Goal: Transaction & Acquisition: Download file/media

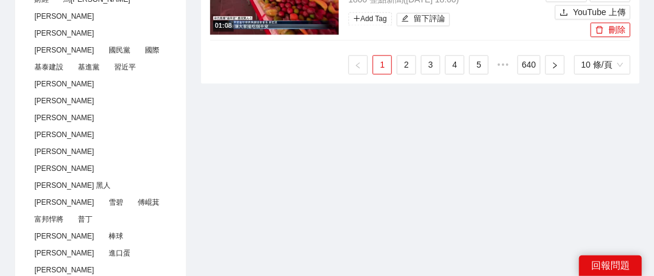
scroll to position [906, 0]
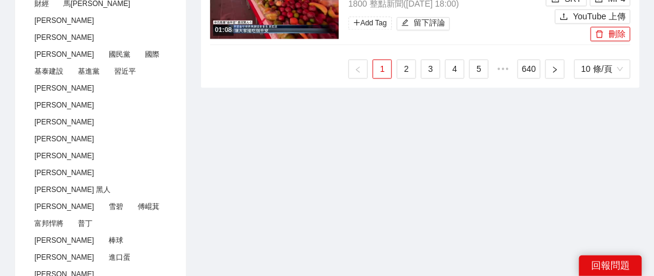
click at [421, 67] on ul "1 2 3 4 5 ••• 640 10 條/頁" at bounding box center [420, 68] width 421 height 19
click at [425, 65] on link "3" at bounding box center [431, 69] width 18 height 18
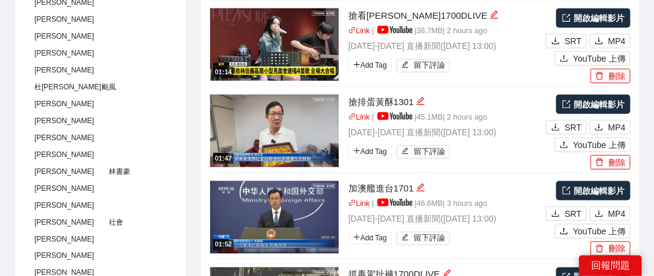
scroll to position [725, 0]
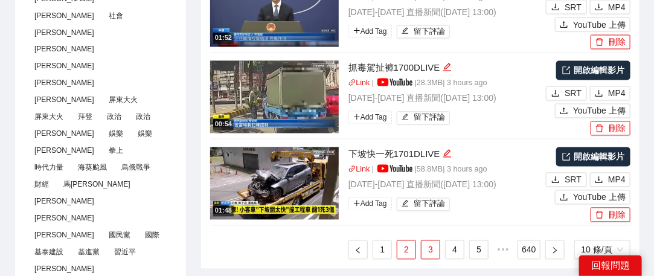
click at [402, 244] on link "2" at bounding box center [407, 250] width 18 height 18
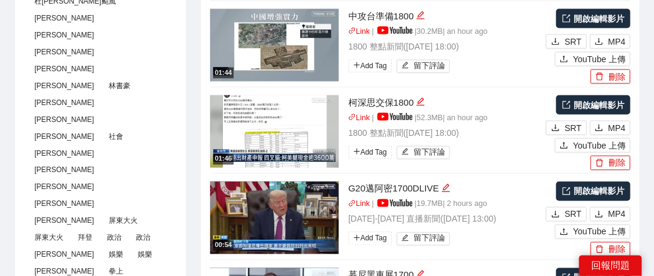
scroll to position [544, 0]
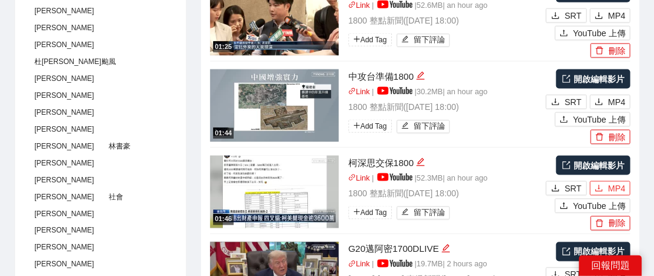
click at [610, 187] on span "MP4" at bounding box center [618, 188] width 18 height 13
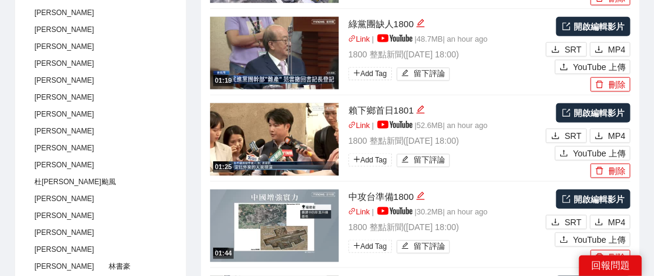
scroll to position [423, 0]
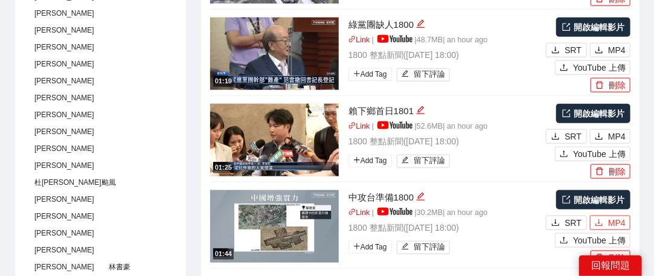
click at [624, 222] on span "MP4" at bounding box center [618, 222] width 18 height 13
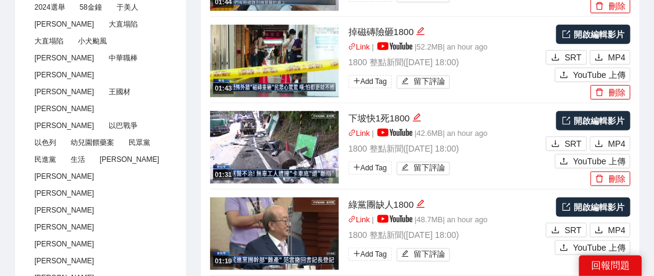
scroll to position [242, 0]
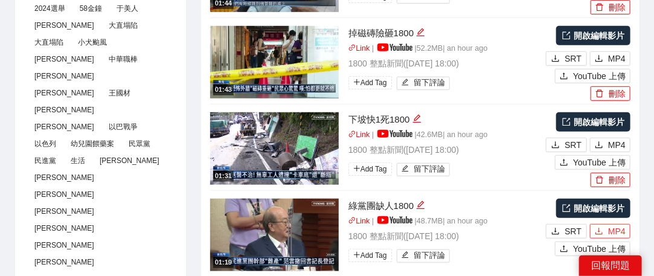
click at [621, 230] on span "MP4" at bounding box center [618, 231] width 18 height 13
click at [617, 144] on span "MP4" at bounding box center [618, 144] width 18 height 13
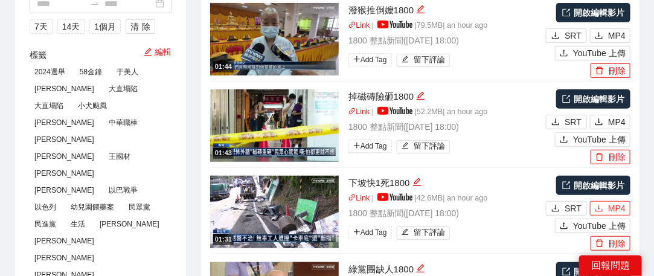
scroll to position [121, 0]
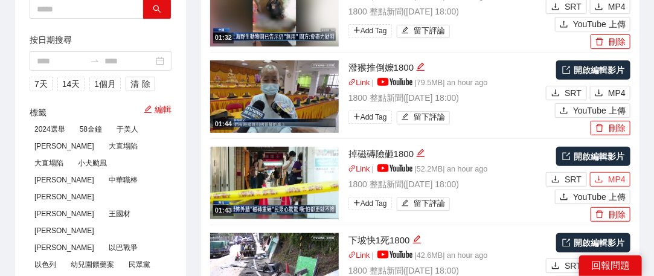
click at [617, 176] on span "MP4" at bounding box center [618, 179] width 18 height 13
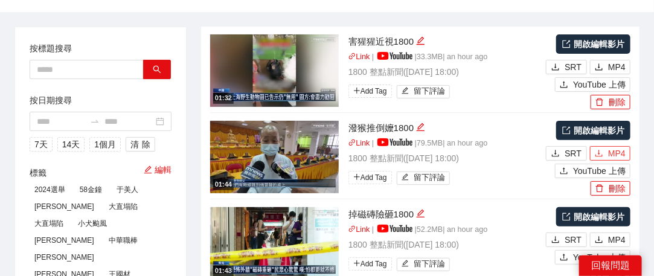
click at [613, 153] on span "MP4" at bounding box center [618, 153] width 18 height 13
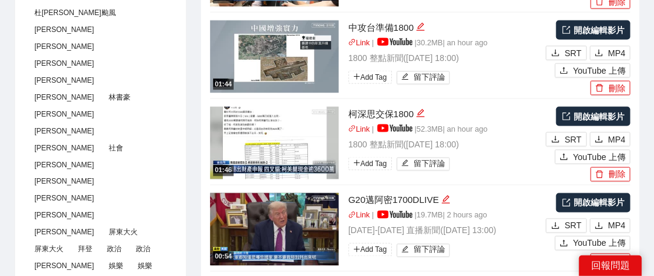
scroll to position [846, 0]
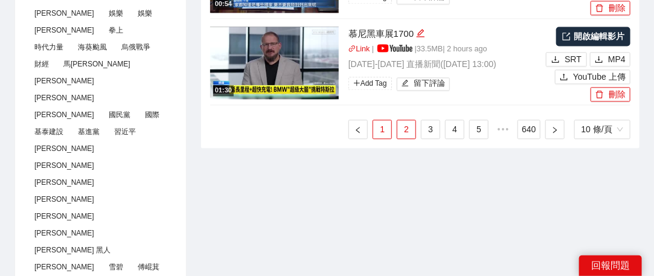
click at [389, 128] on link "1" at bounding box center [382, 129] width 18 height 18
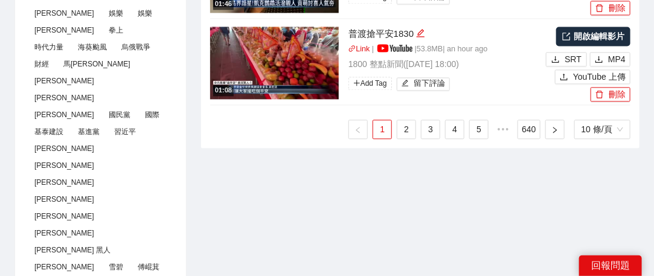
scroll to position [786, 0]
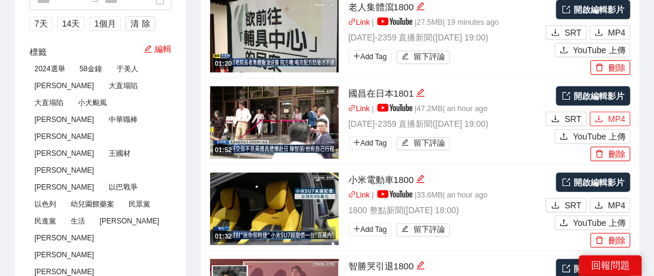
click at [607, 116] on button "MP4" at bounding box center [610, 119] width 40 height 15
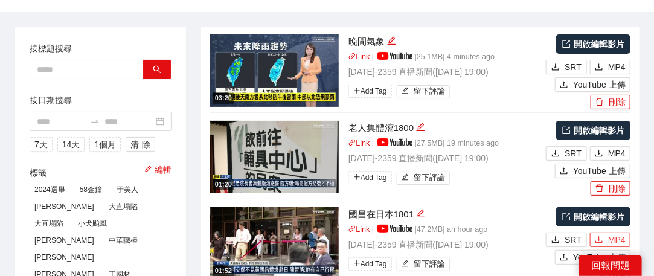
scroll to position [60, 0]
click at [612, 157] on span "MP4" at bounding box center [618, 153] width 18 height 13
